Goal: Consume media (video, audio): Consume media (video, audio)

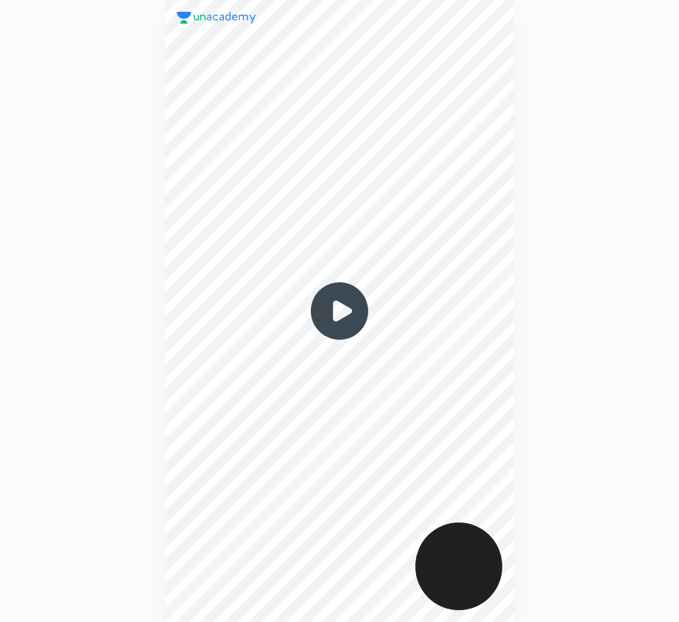
scroll to position [622, 443]
click at [337, 312] on img at bounding box center [339, 310] width 71 height 71
click at [340, 310] on img at bounding box center [339, 310] width 71 height 71
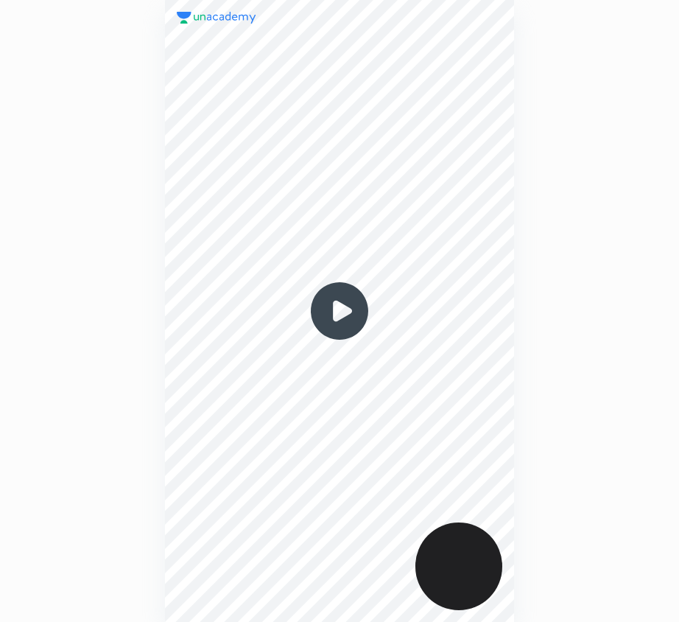
click at [340, 310] on img at bounding box center [339, 310] width 71 height 71
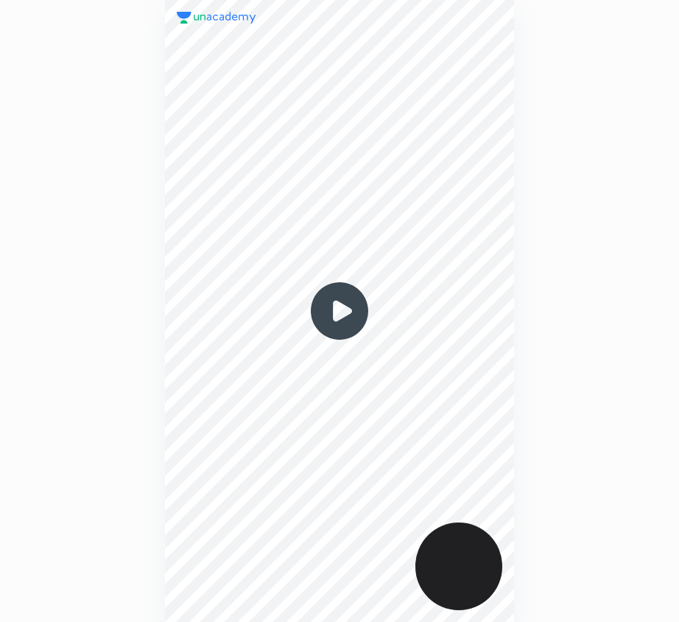
click at [339, 310] on img at bounding box center [339, 310] width 71 height 71
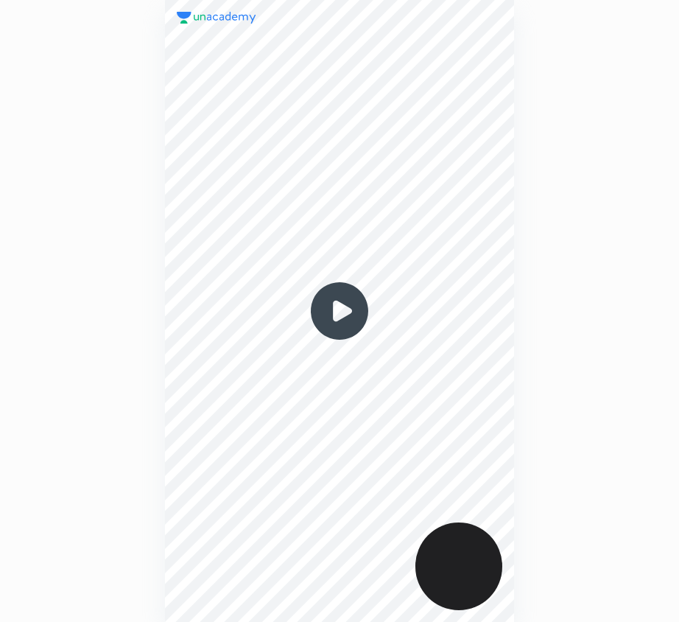
click at [340, 310] on img at bounding box center [339, 310] width 71 height 71
